Goal: Information Seeking & Learning: Learn about a topic

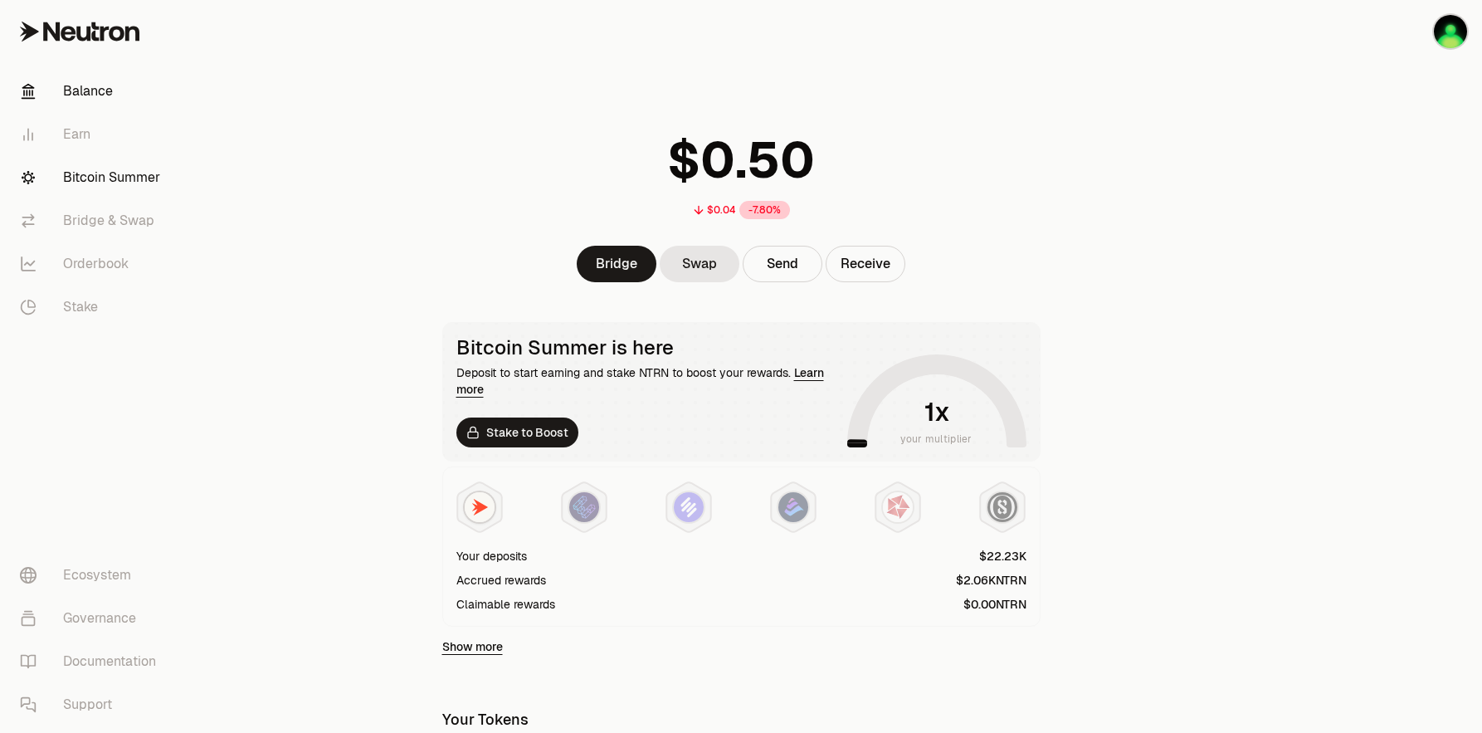
click at [126, 172] on link "Bitcoin Summer" at bounding box center [93, 177] width 173 height 43
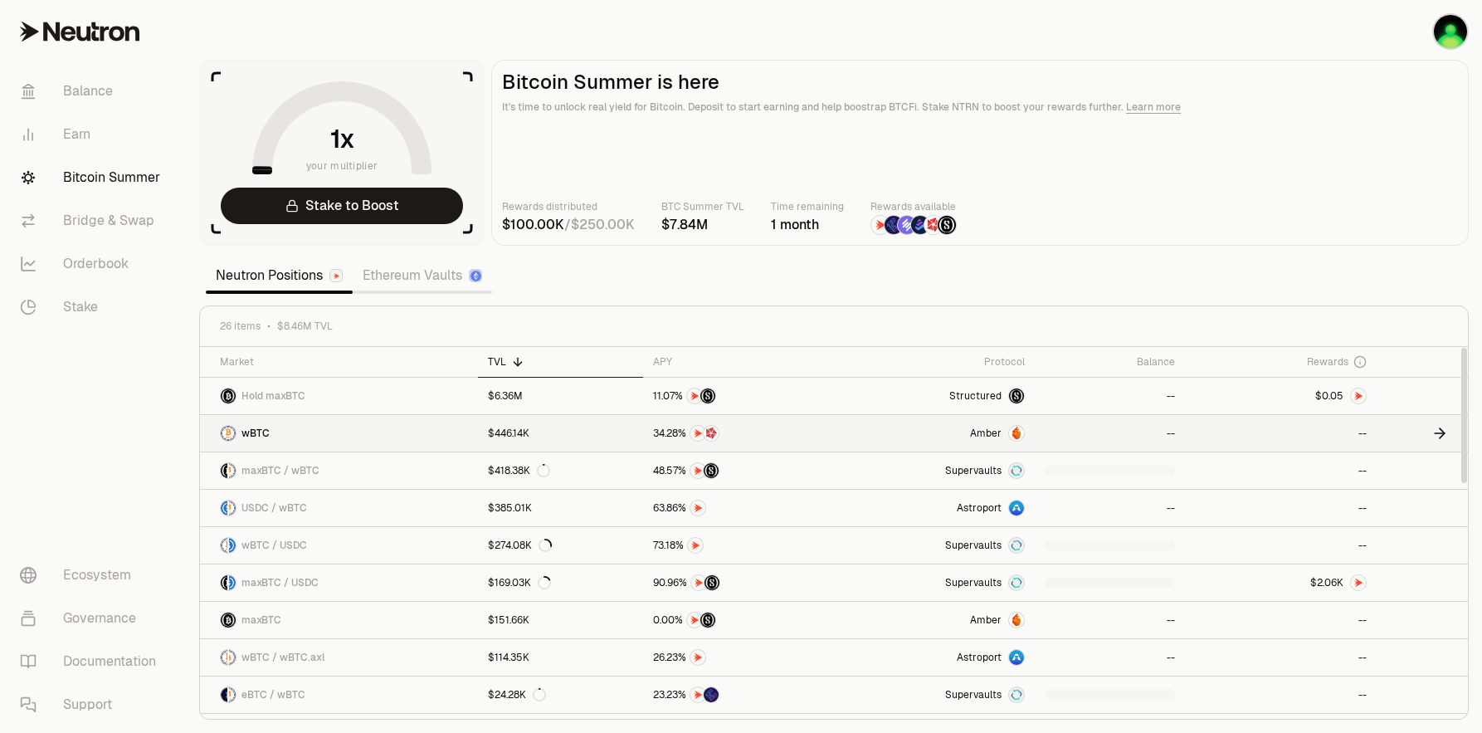
click at [981, 433] on span "Amber" at bounding box center [986, 432] width 32 height 13
click at [95, 86] on link "Balance" at bounding box center [93, 91] width 173 height 43
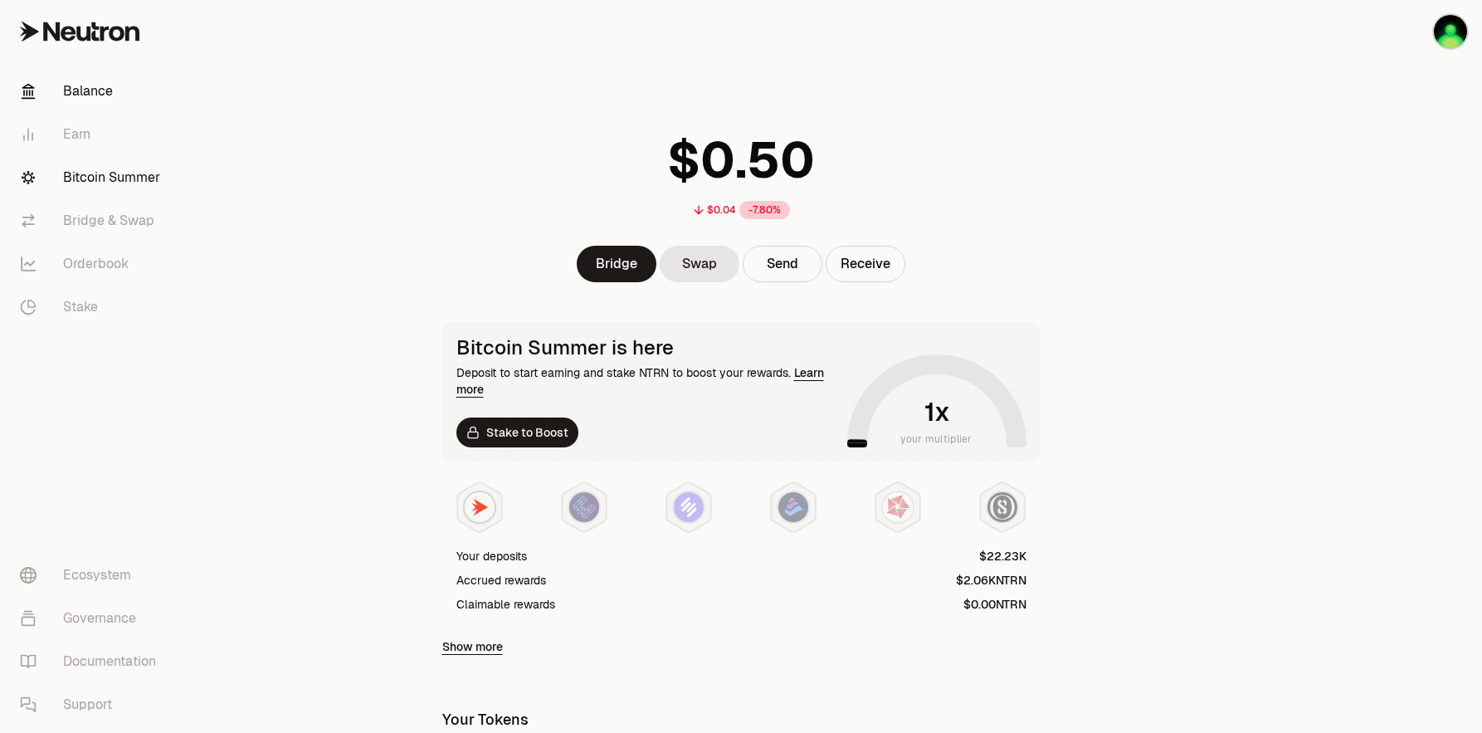
click at [93, 173] on link "Bitcoin Summer" at bounding box center [93, 177] width 173 height 43
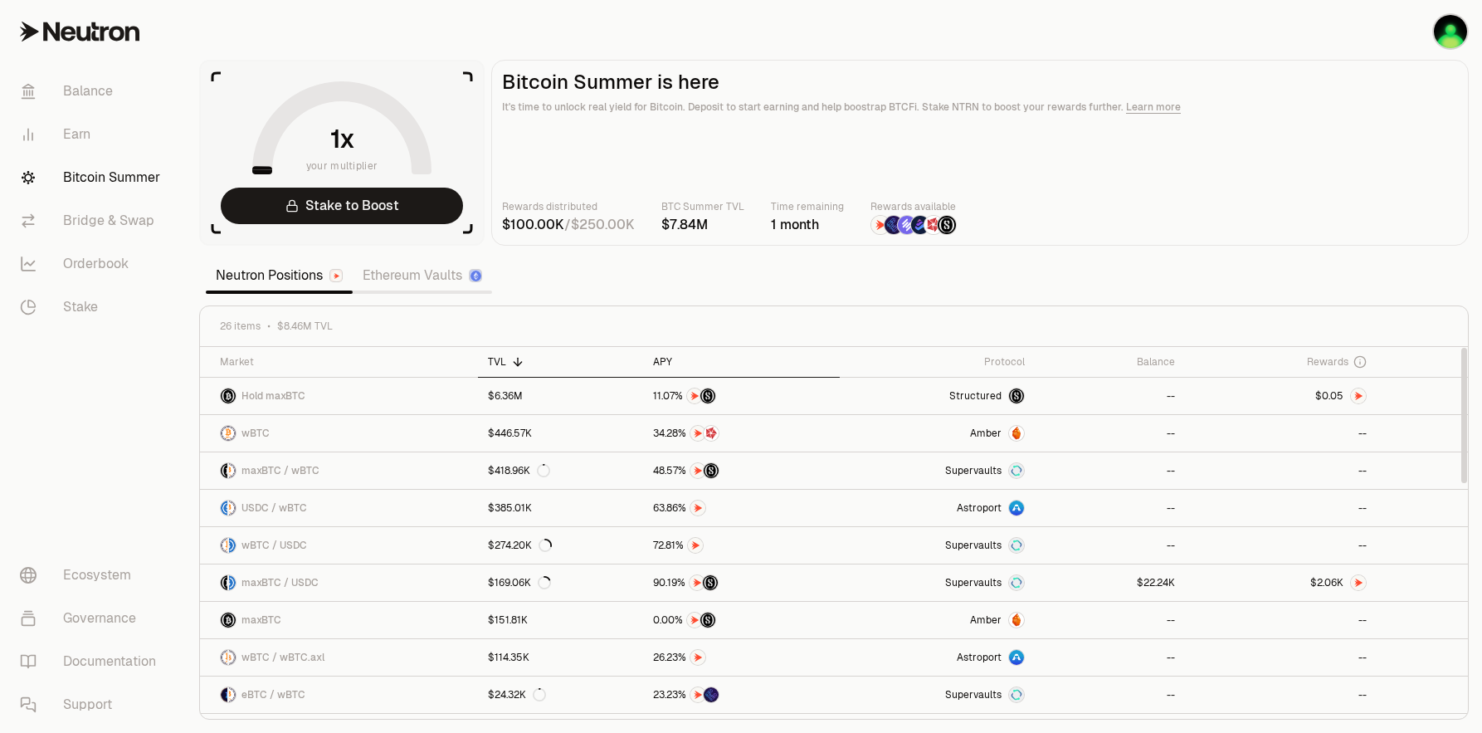
click at [650, 357] on th "APY" at bounding box center [741, 362] width 197 height 31
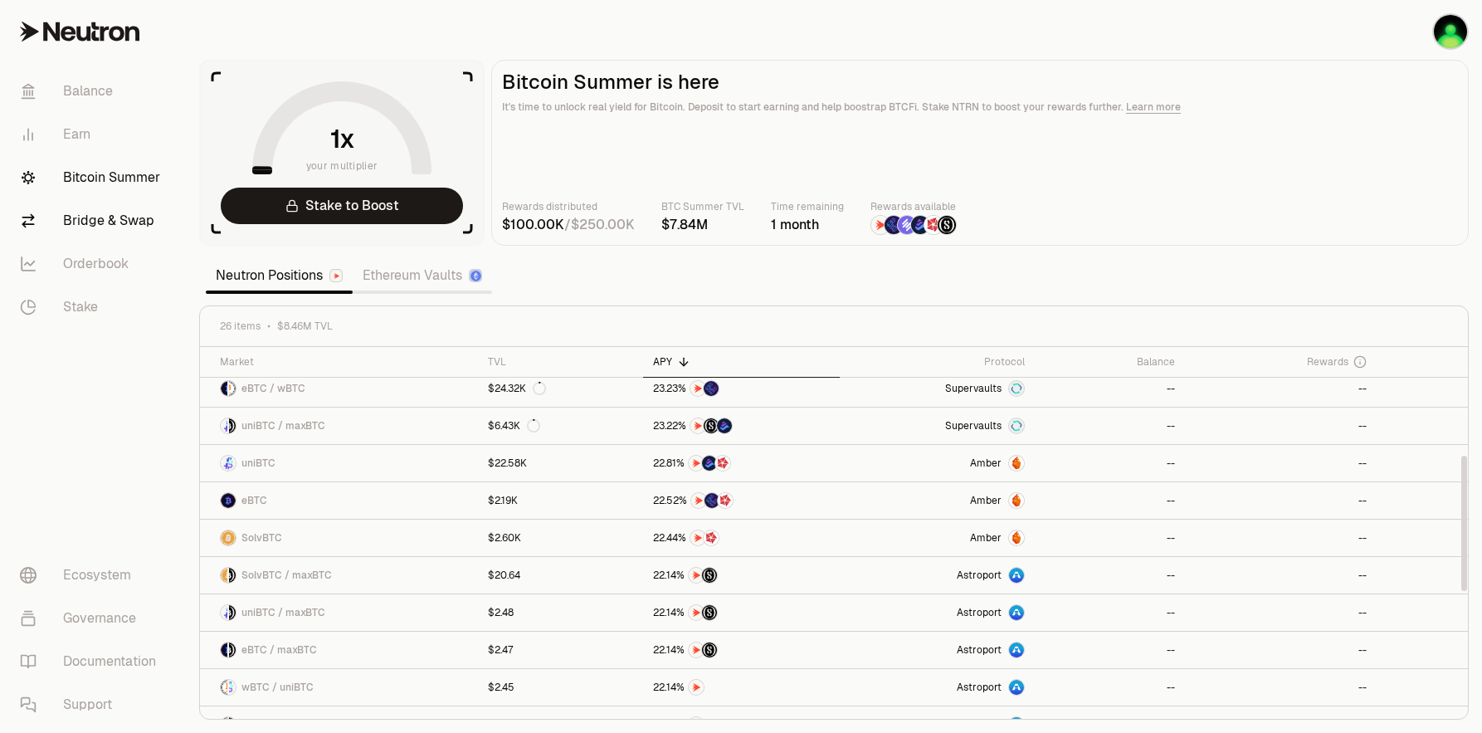
scroll to position [214, 0]
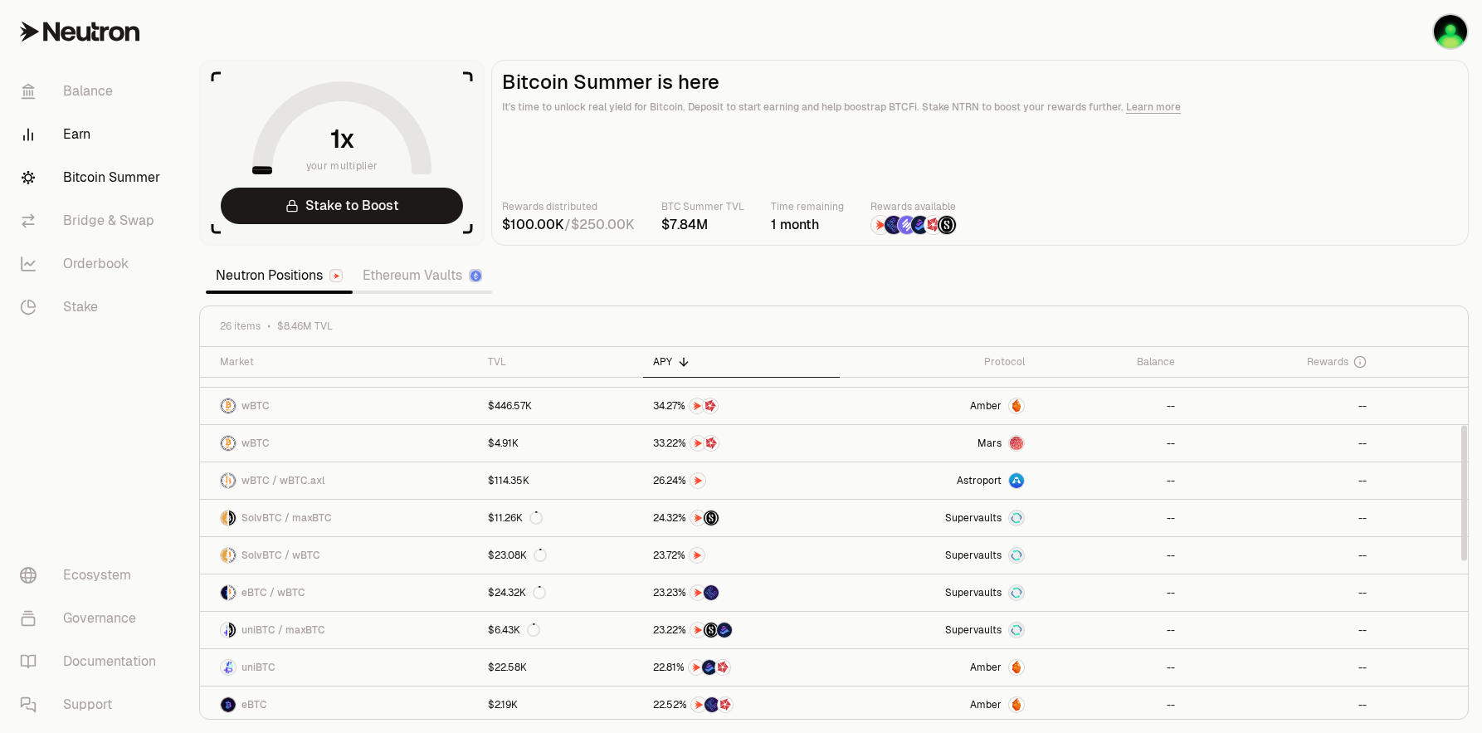
click at [71, 113] on link "Earn" at bounding box center [93, 134] width 173 height 43
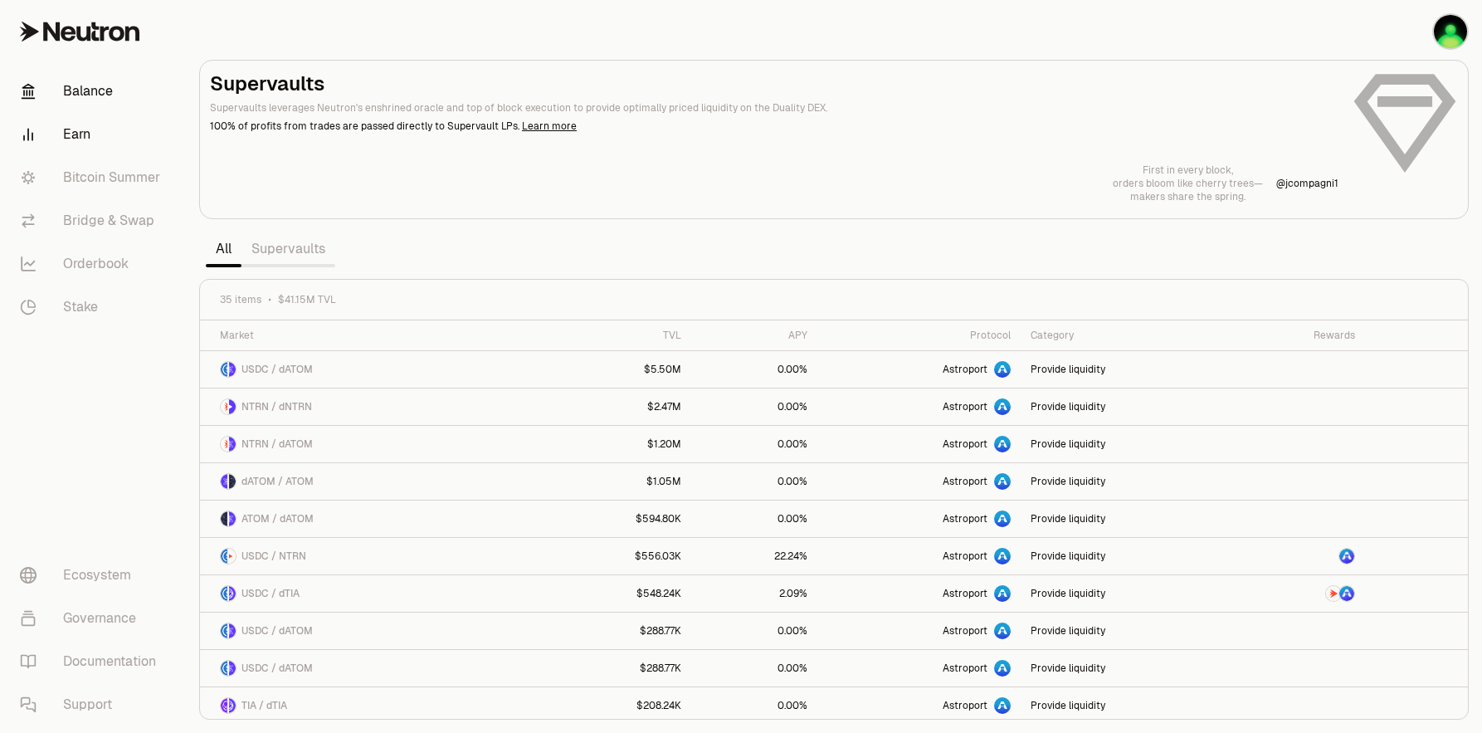
click at [105, 80] on link "Balance" at bounding box center [93, 91] width 173 height 43
